Goal: Check status: Check status

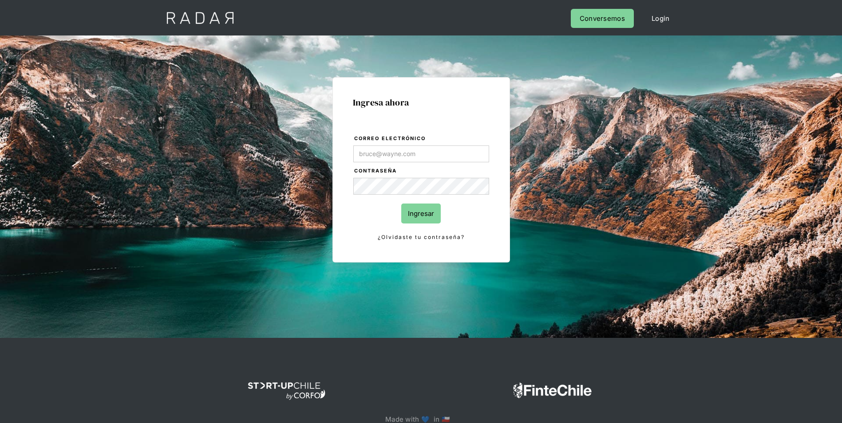
type input "[PERSON_NAME][EMAIL_ADDRESS][DOMAIN_NAME]"
click at [427, 217] on input "Ingresar" at bounding box center [421, 214] width 40 height 20
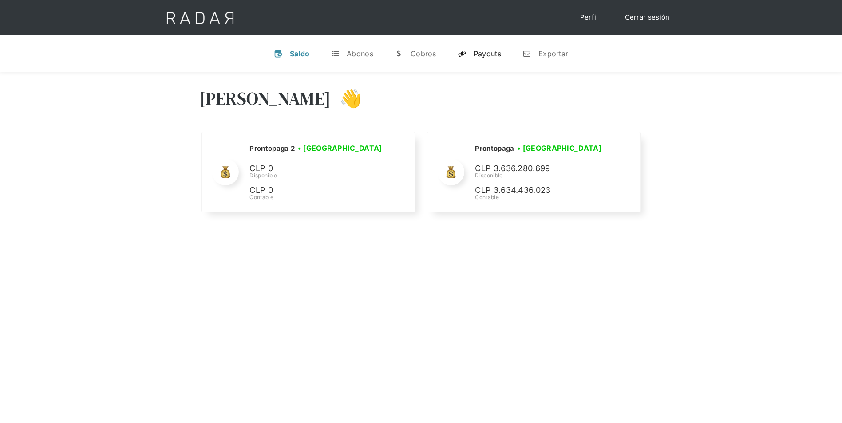
click at [487, 46] on link "y Payouts" at bounding box center [480, 53] width 58 height 23
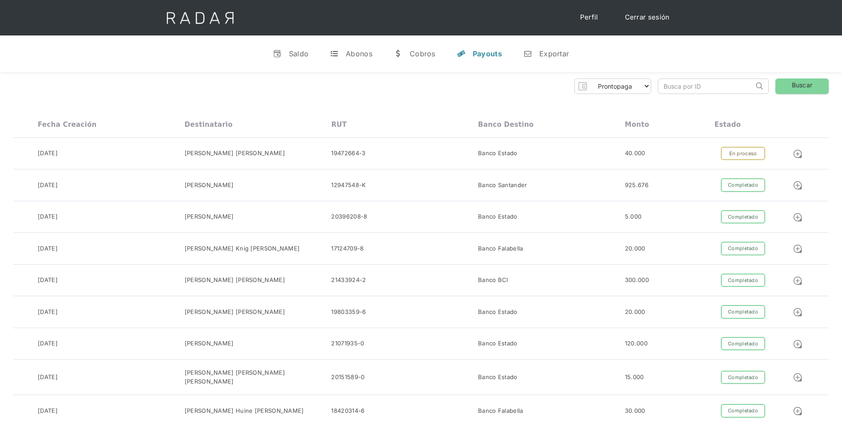
click at [702, 84] on input "search" at bounding box center [705, 86] width 95 height 15
paste input "843a4b6b-98d5-47bb-bd7a-e9cb0059a348"
type input "843a4b6b-98d5-47bb-bd7a-e9cb0059a348"
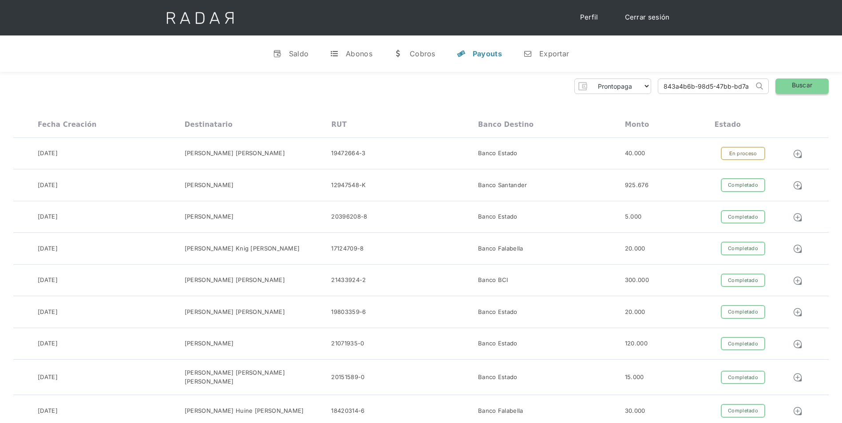
click at [791, 91] on link "Buscar" at bounding box center [801, 87] width 53 height 16
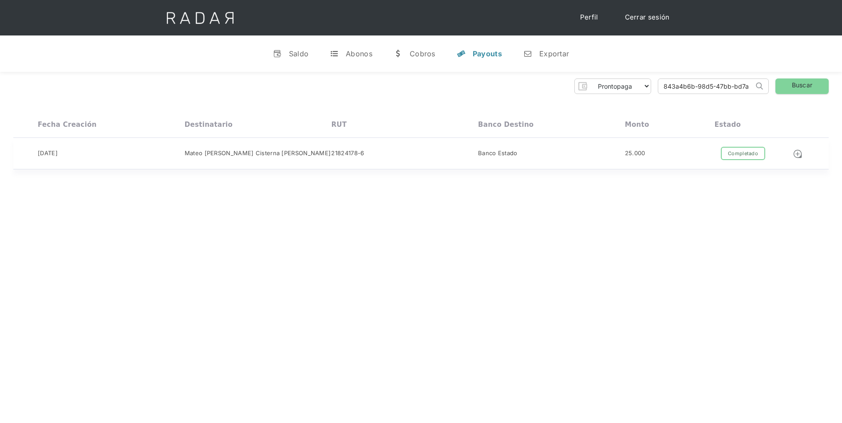
click at [619, 152] on div "Banco Estado" at bounding box center [551, 154] width 147 height 14
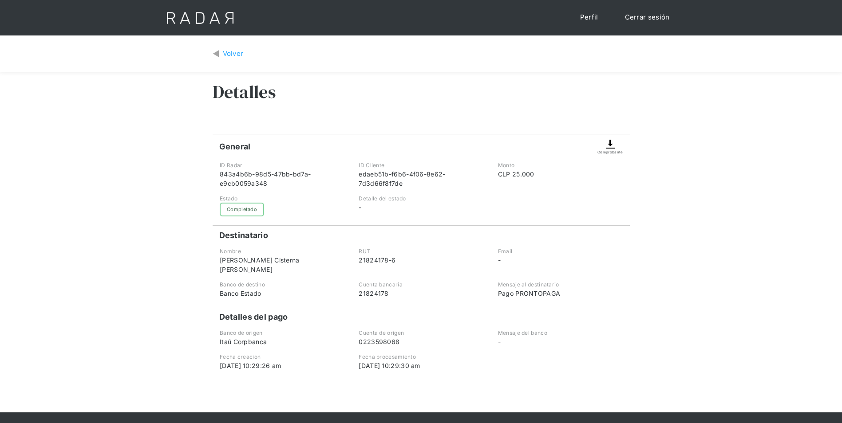
click at [364, 260] on div "21824178-6" at bounding box center [421, 260] width 124 height 9
copy div "21824178"
drag, startPoint x: 364, startPoint y: 260, endPoint x: 396, endPoint y: 258, distance: 32.9
click at [396, 258] on div "21824178-6" at bounding box center [421, 260] width 124 height 9
copy div "21824178-6"
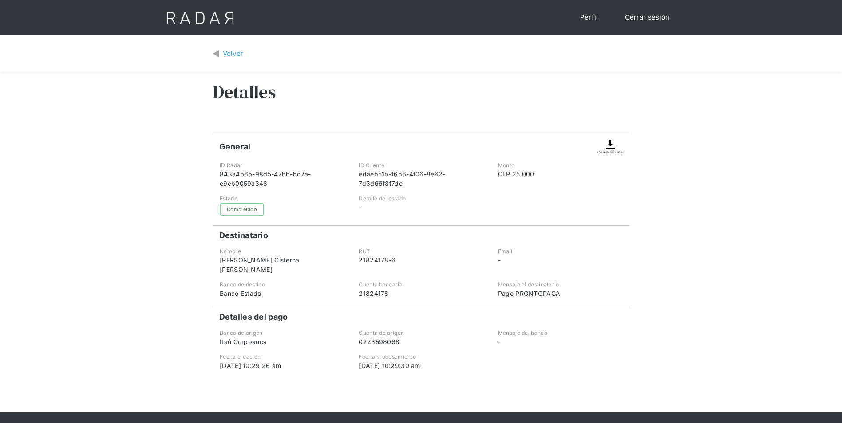
click at [257, 377] on div at bounding box center [421, 395] width 417 height 36
click at [206, 359] on div "Volver Detalles General Comprobante ID Radar 843a4b6b-98d5-47bb-bd7a-e9cb0059a3…" at bounding box center [421, 224] width 842 height 377
